Goal: Check status: Check status

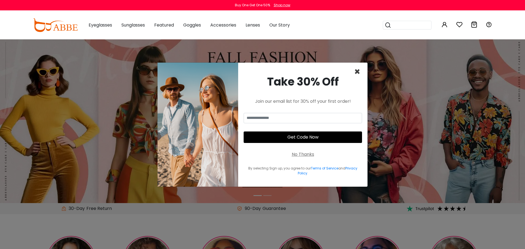
type input "**********"
click at [359, 73] on span "×" at bounding box center [357, 72] width 6 height 14
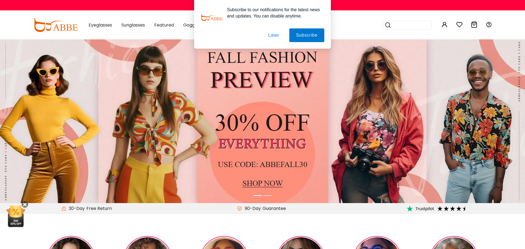
click at [272, 35] on button "Later" at bounding box center [273, 35] width 25 height 14
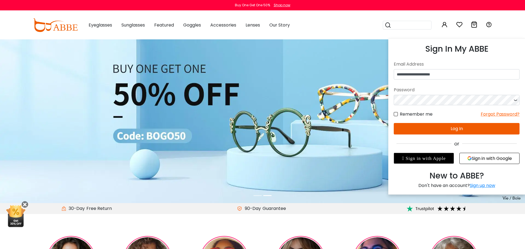
click at [455, 128] on button "Log In" at bounding box center [457, 128] width 126 height 11
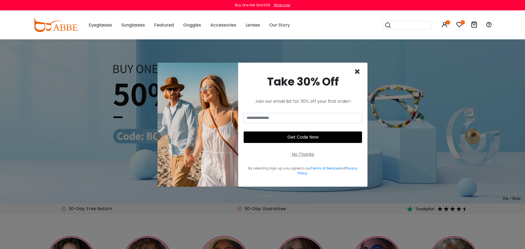
click at [359, 74] on span "×" at bounding box center [357, 72] width 6 height 14
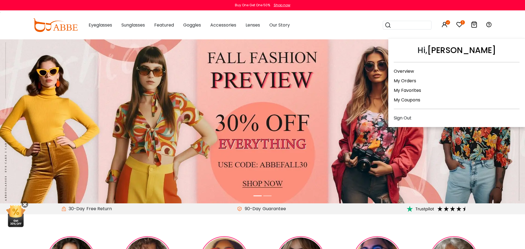
click at [411, 80] on link "My Orders" at bounding box center [405, 81] width 22 height 6
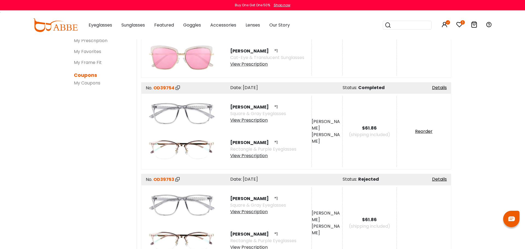
scroll to position [119, 0]
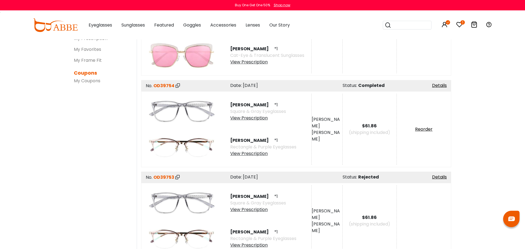
click at [198, 109] on img at bounding box center [181, 112] width 71 height 36
click at [441, 88] on link "Details" at bounding box center [439, 85] width 15 height 6
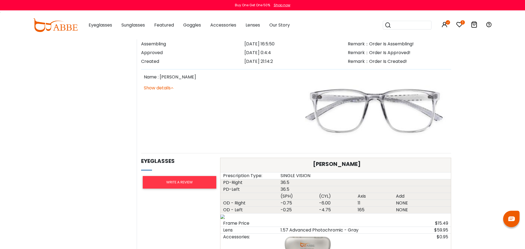
scroll to position [171, 0]
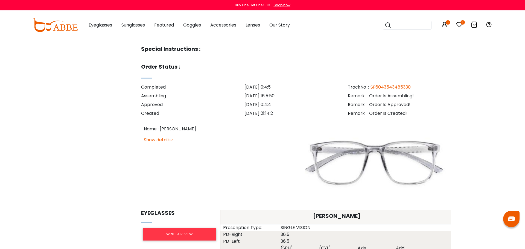
click at [344, 165] on img at bounding box center [374, 163] width 150 height 75
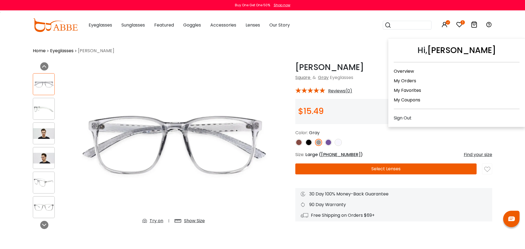
click at [407, 83] on link "My Orders" at bounding box center [405, 81] width 22 height 6
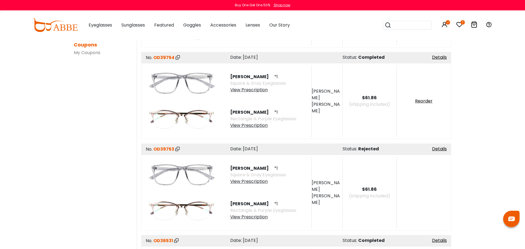
scroll to position [148, 0]
click at [428, 26] on div at bounding box center [407, 25] width 49 height 9
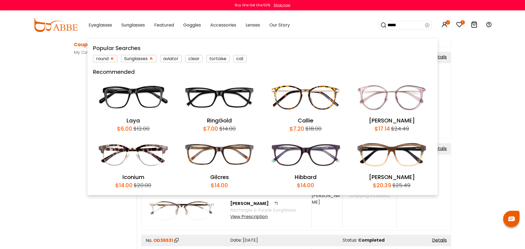
type input "******"
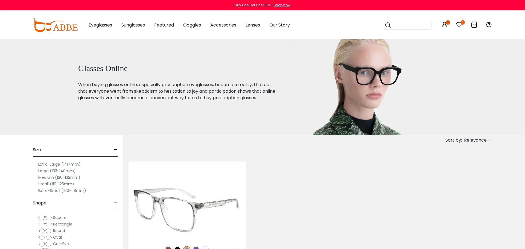
click at [180, 216] on img at bounding box center [188, 210] width 118 height 59
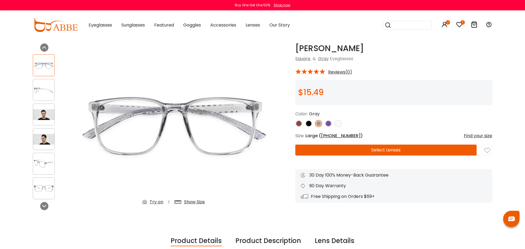
scroll to position [20, 0]
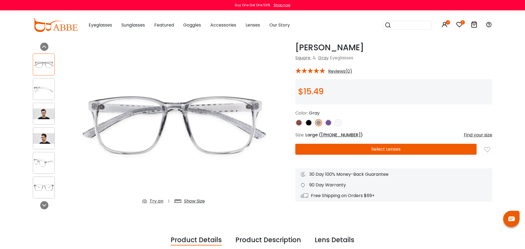
click at [189, 199] on div "Show Size" at bounding box center [194, 201] width 21 height 7
